Goal: Information Seeking & Learning: Check status

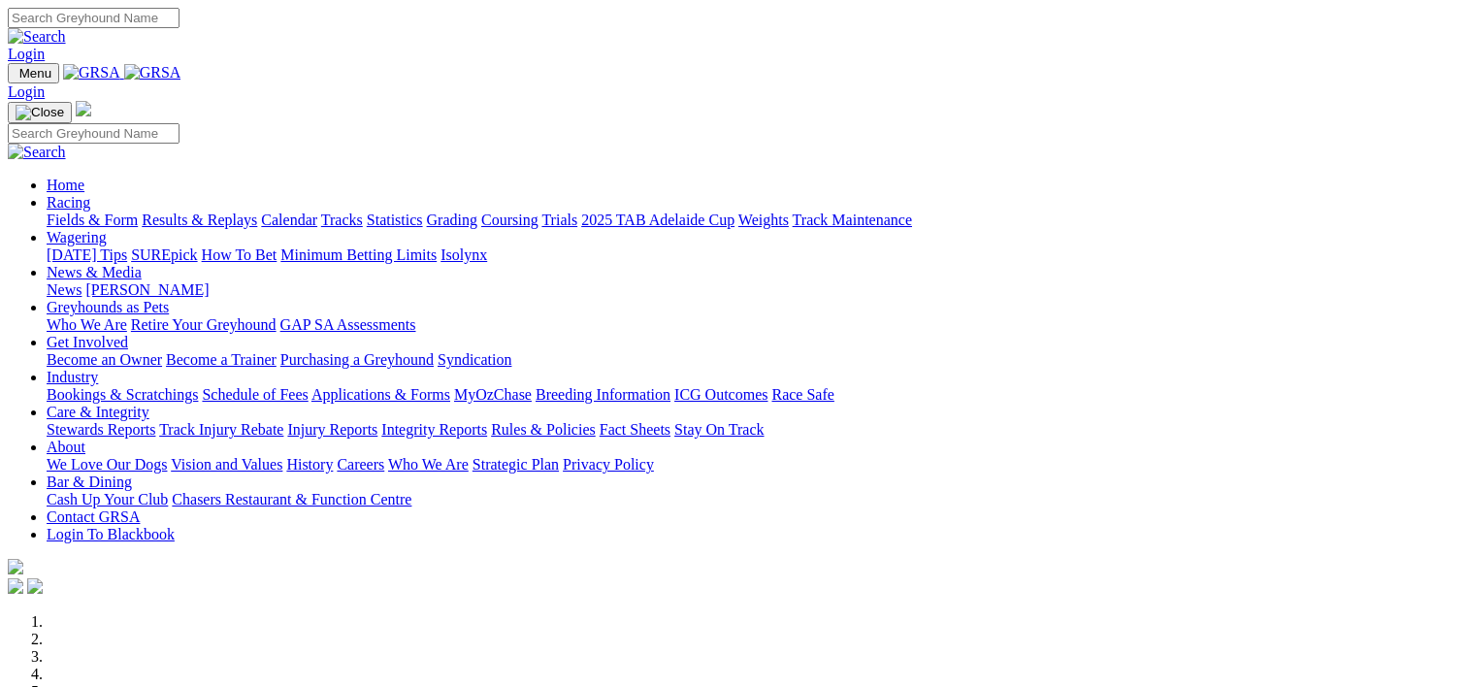
scroll to position [803, 0]
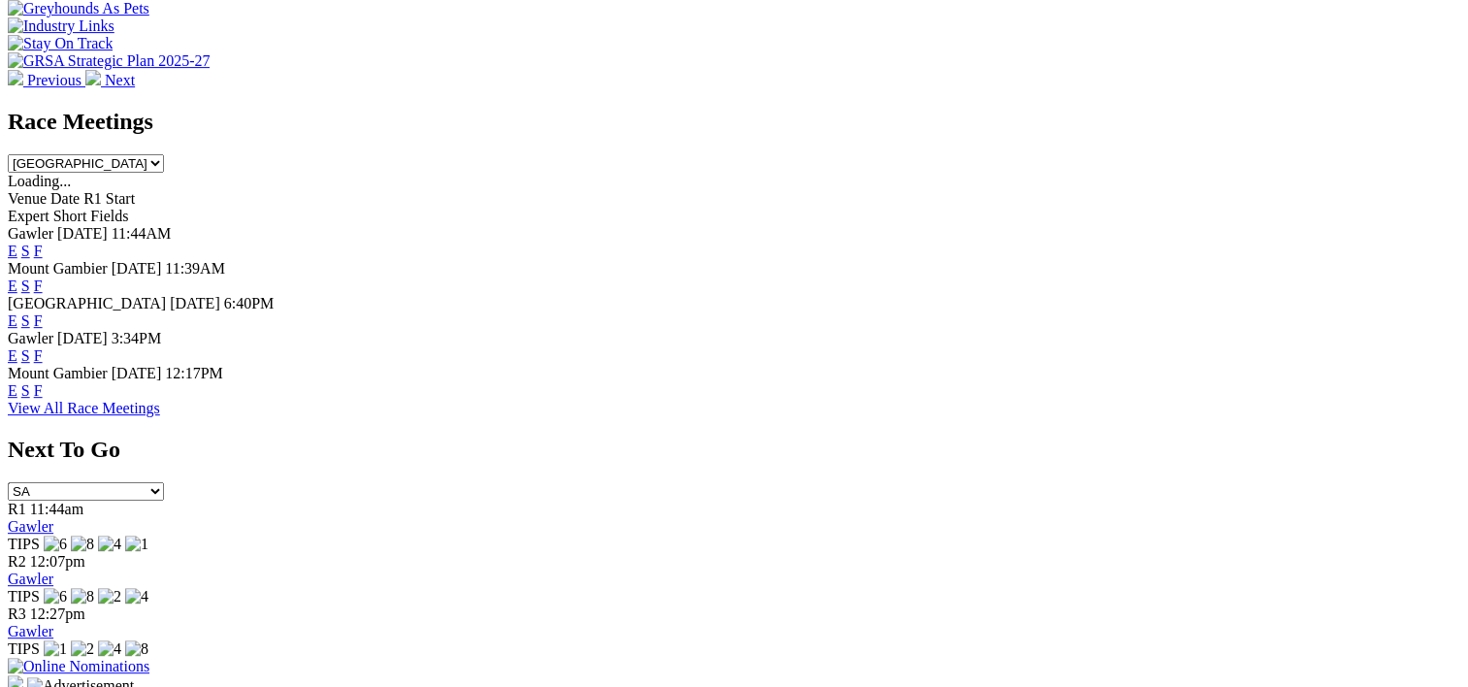
click at [43, 347] on link "F" at bounding box center [38, 355] width 9 height 16
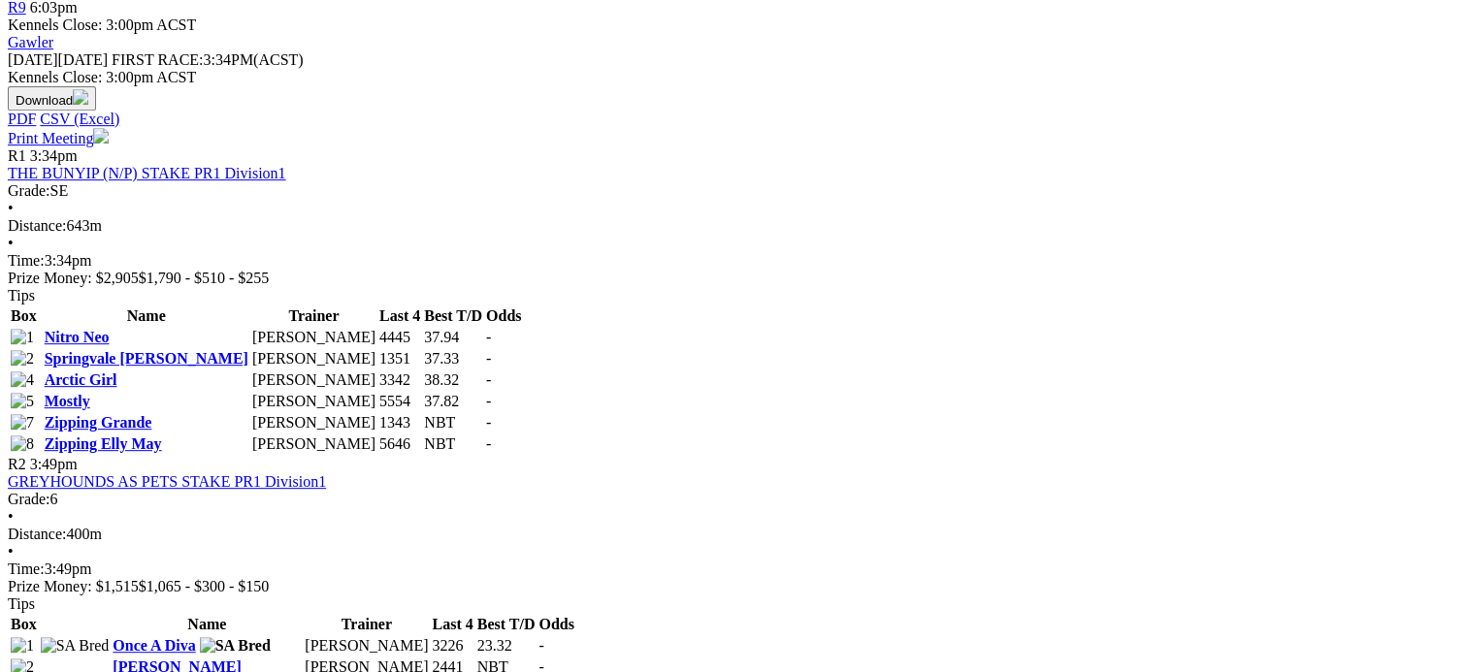
scroll to position [1001, 0]
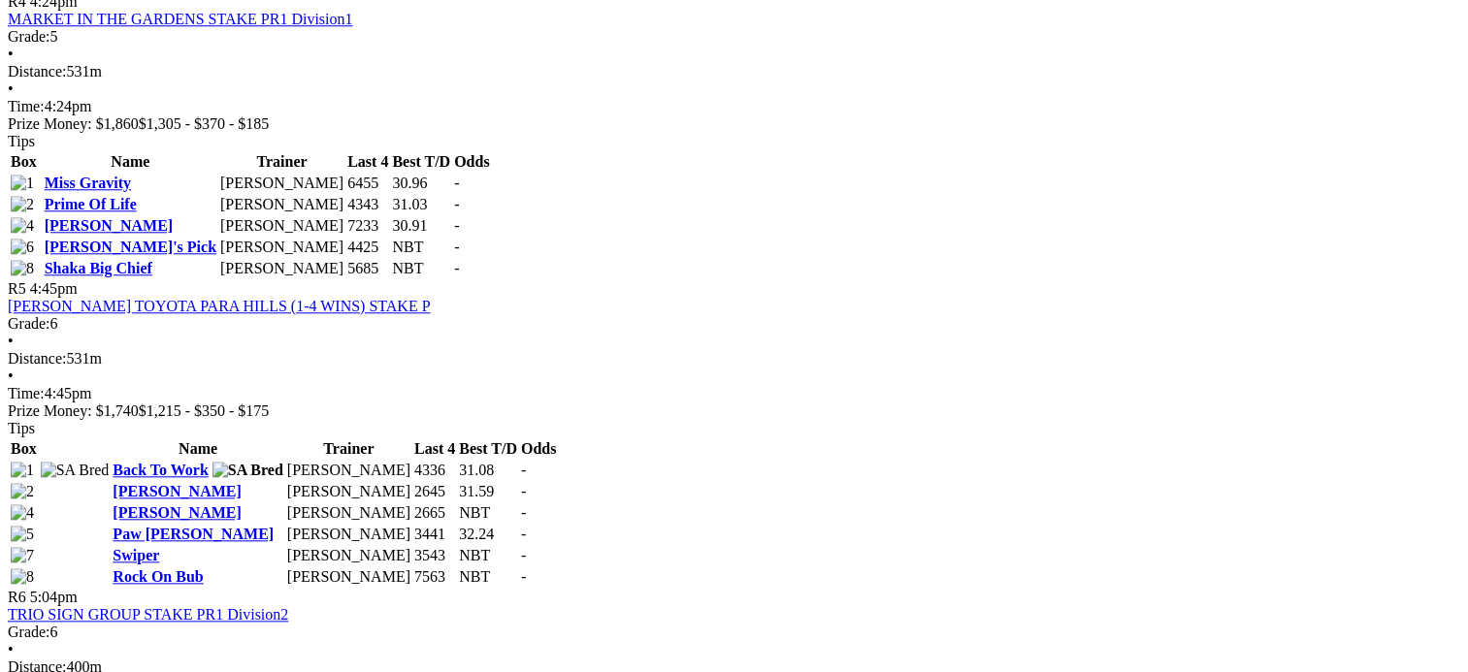
scroll to position [1869, 0]
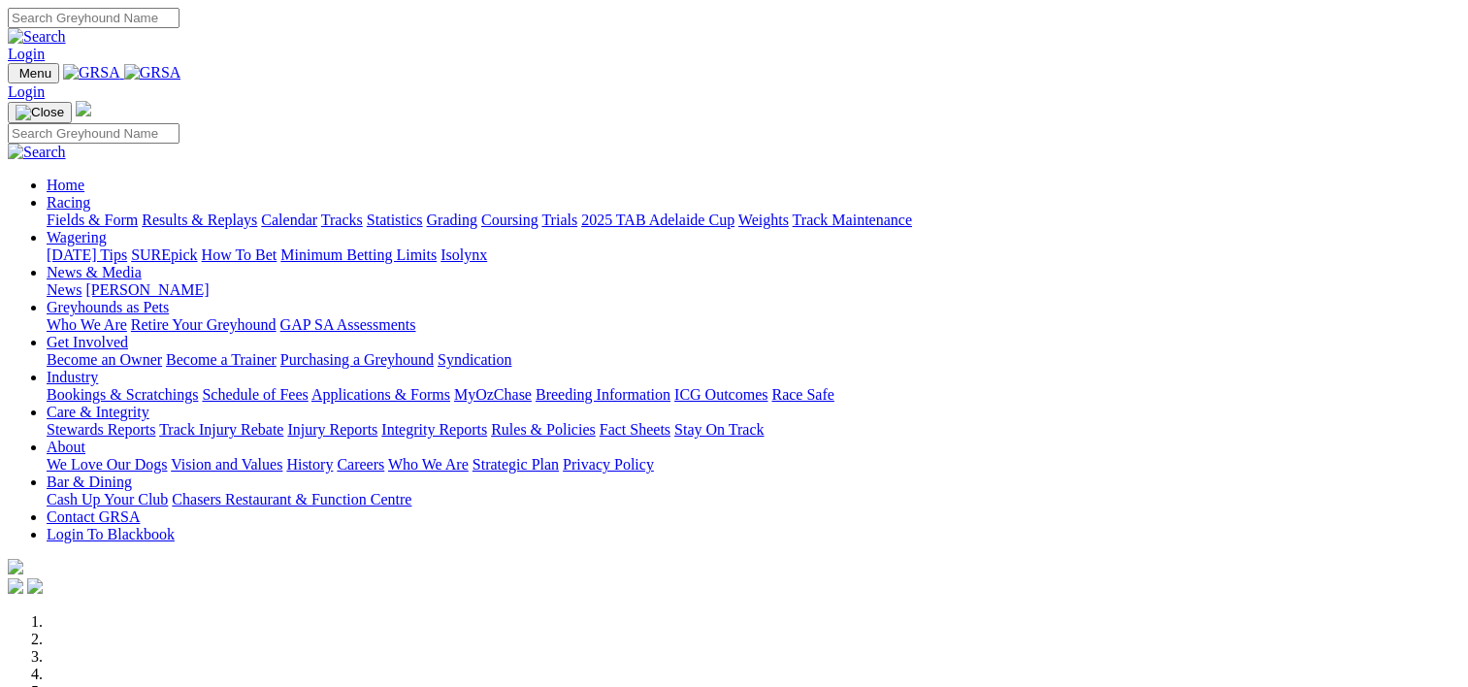
scroll to position [803, 0]
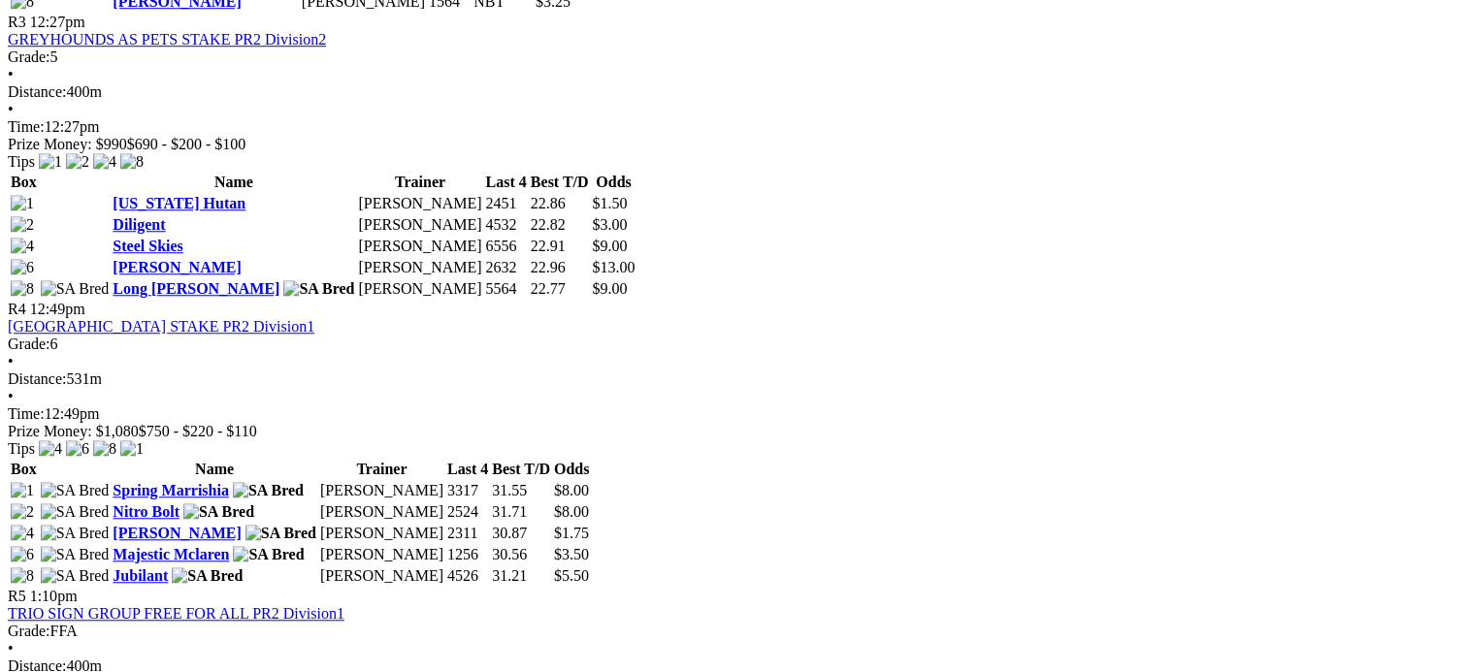
scroll to position [1519, 0]
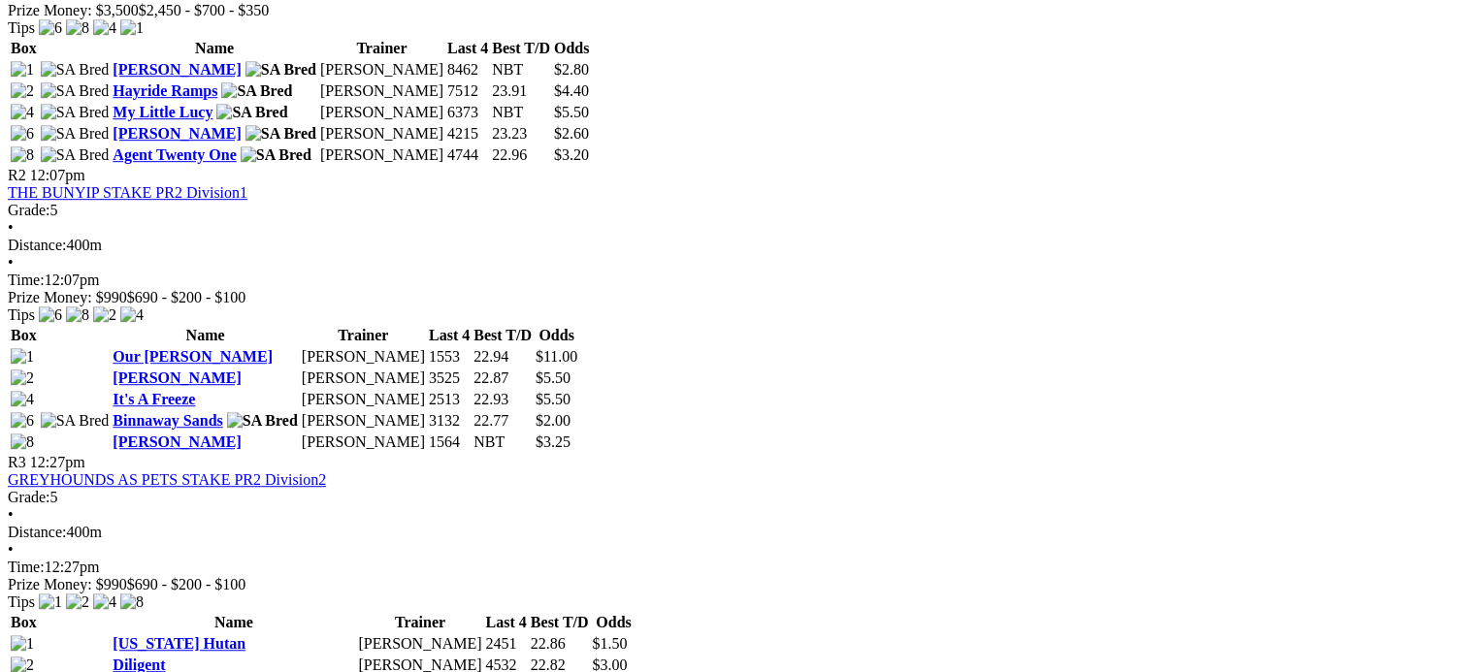
scroll to position [1016, 0]
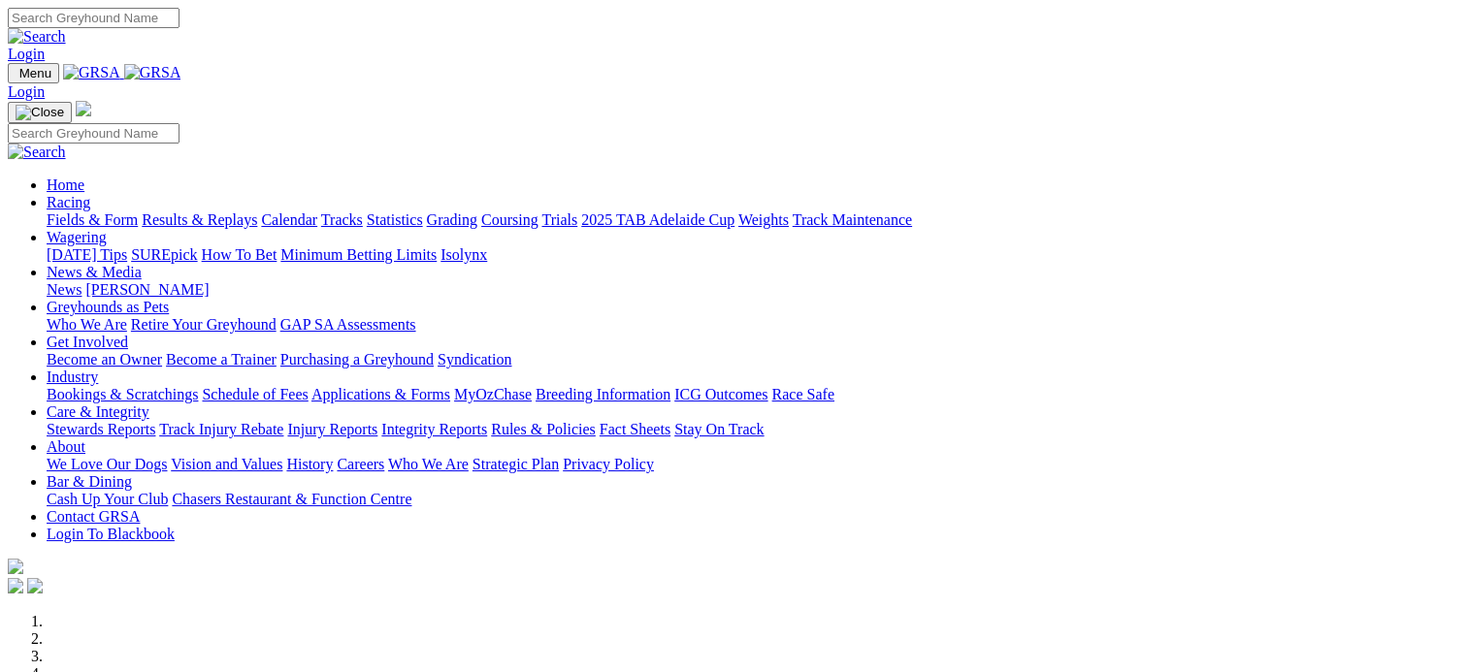
click at [257, 211] on link "Results & Replays" at bounding box center [199, 219] width 115 height 16
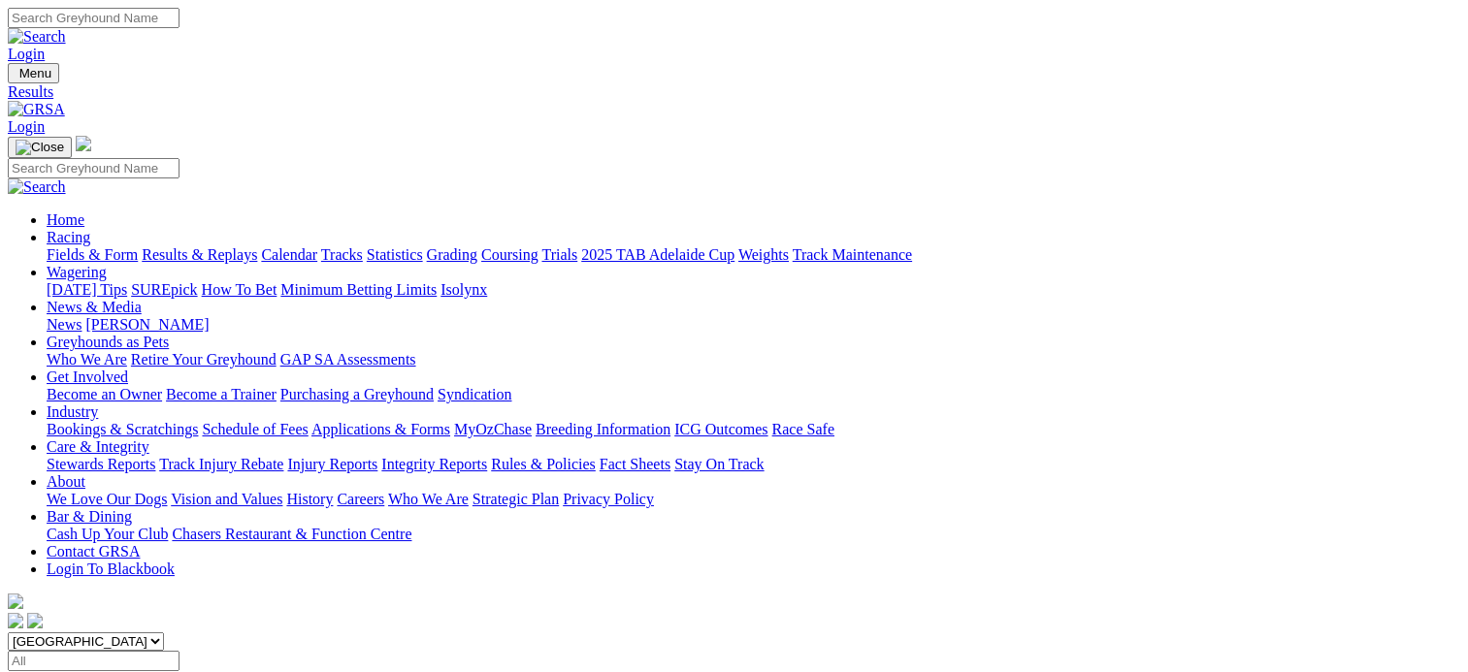
click at [86, 671] on span "SUMMARY" at bounding box center [47, 679] width 79 height 16
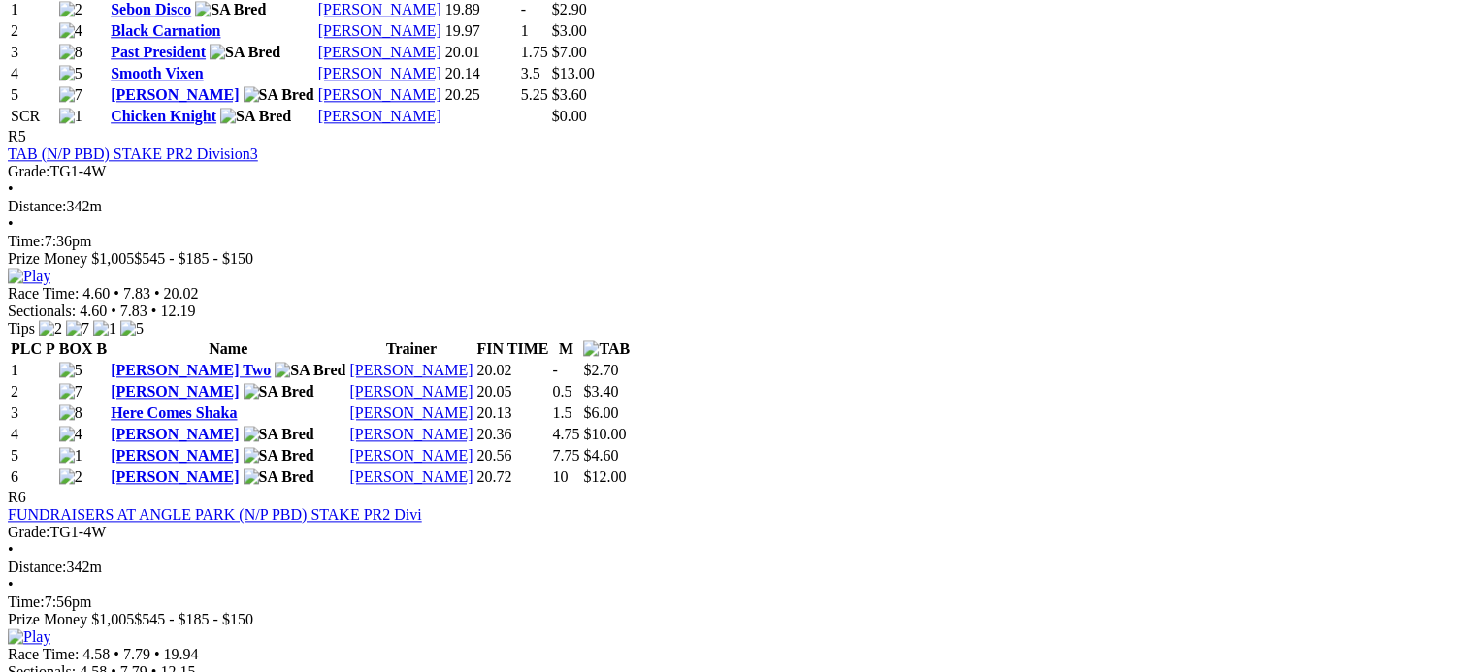
scroll to position [2270, 0]
